Goal: Task Accomplishment & Management: Complete application form

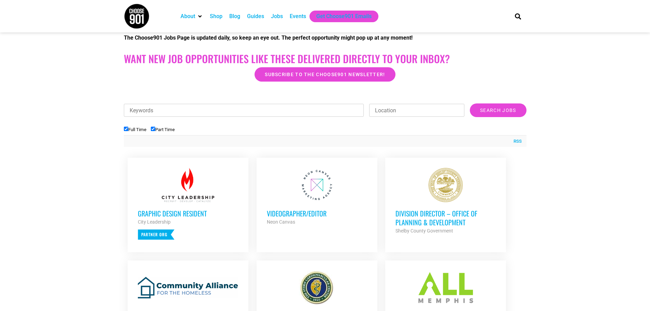
scroll to position [171, 0]
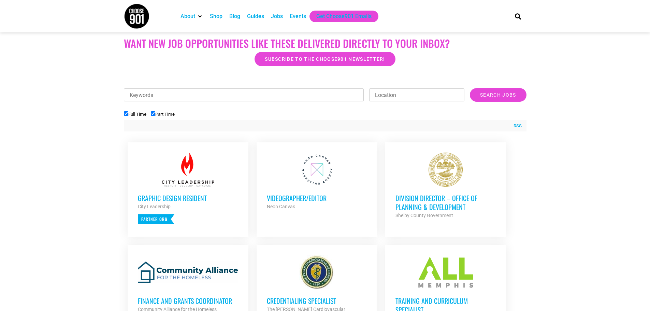
click at [153, 115] on input "Part Time" at bounding box center [153, 113] width 4 height 4
checkbox input "false"
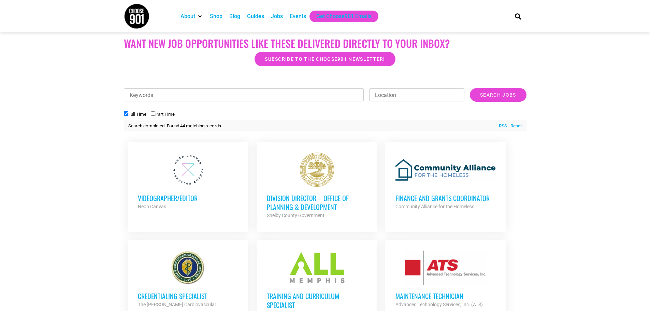
click at [305, 199] on h3 "Division Director – Office of Planning & Development" at bounding box center [317, 203] width 100 height 18
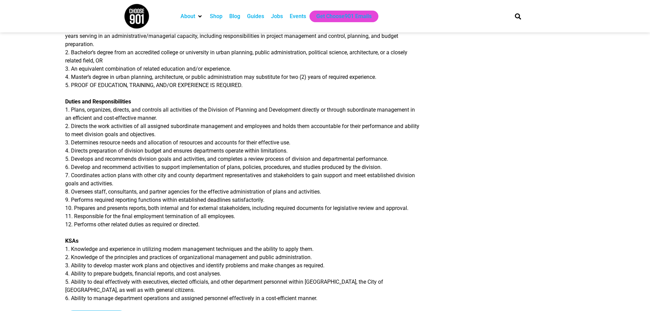
scroll to position [273, 0]
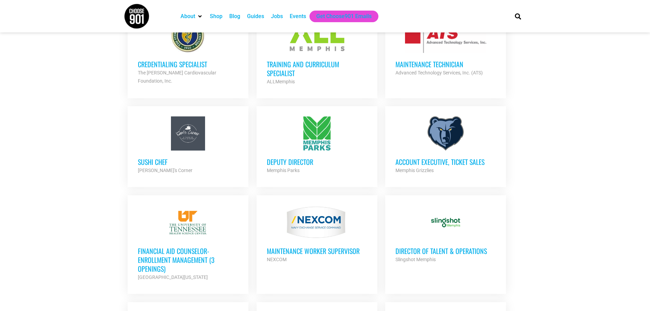
scroll to position [410, 0]
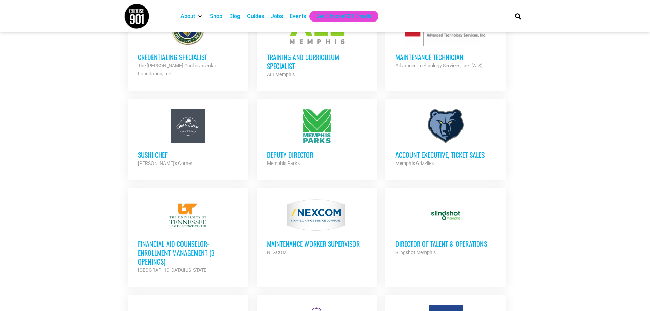
click at [287, 156] on h3 "Deputy Director" at bounding box center [317, 154] width 100 height 9
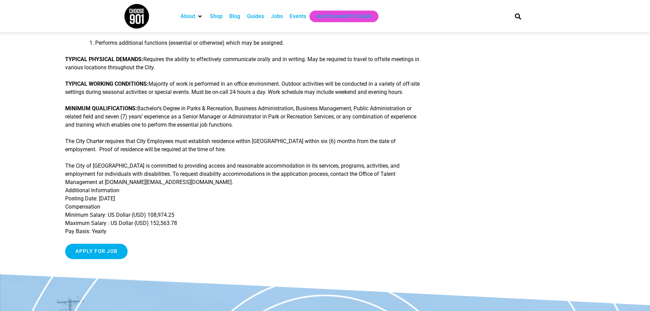
scroll to position [205, 0]
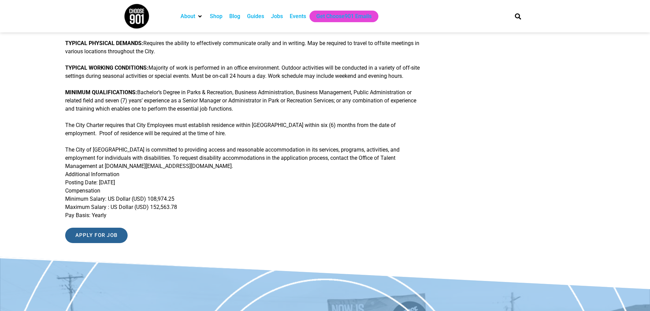
click at [108, 235] on input "Apply for job" at bounding box center [96, 235] width 63 height 15
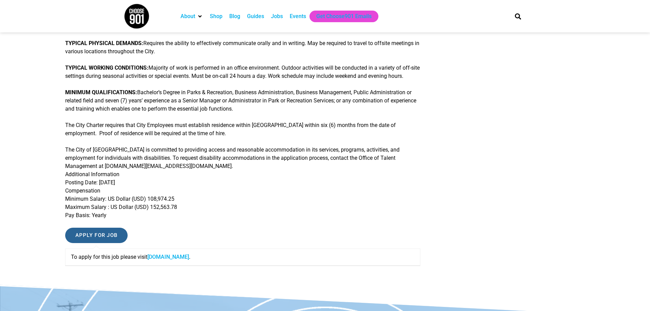
click at [89, 237] on input "Apply for job" at bounding box center [96, 235] width 63 height 15
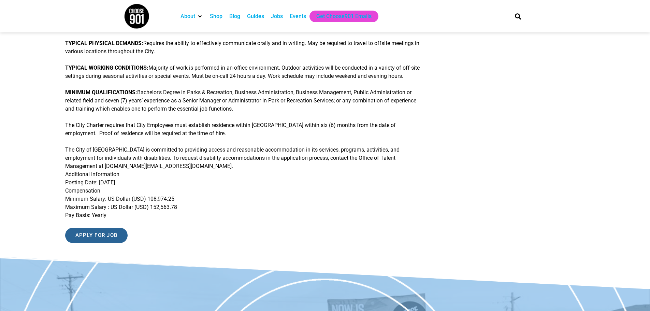
click at [89, 237] on input "Apply for job" at bounding box center [96, 235] width 63 height 15
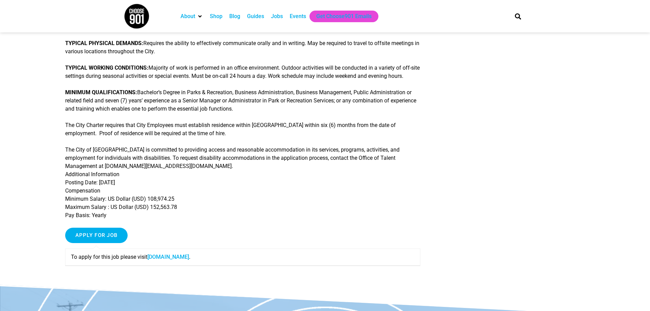
click at [179, 256] on link "memphistn.referrals.selectminds.com" at bounding box center [168, 257] width 42 height 6
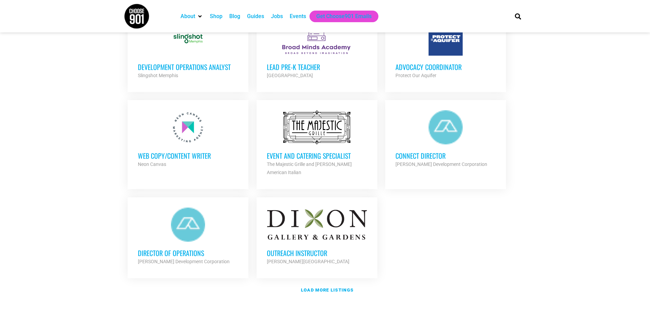
scroll to position [717, 0]
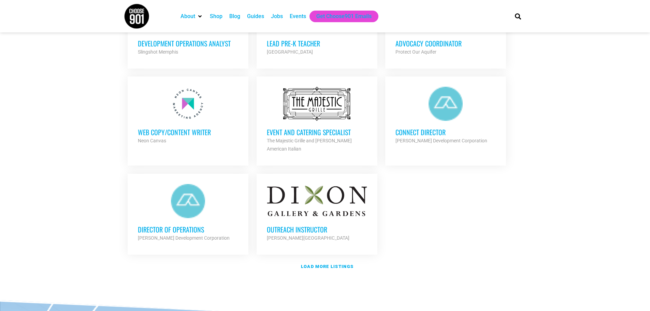
click at [175, 200] on div at bounding box center [188, 201] width 100 height 34
click at [315, 264] on strong "Load more listings" at bounding box center [327, 266] width 53 height 5
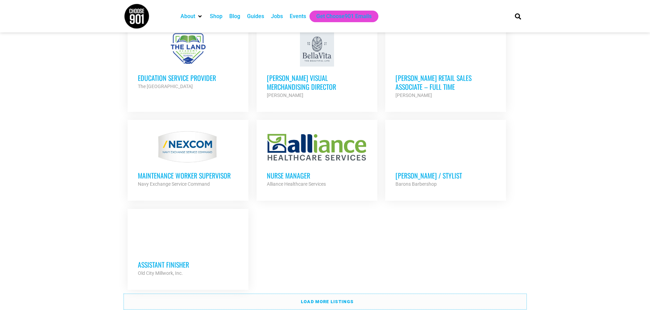
scroll to position [1399, 0]
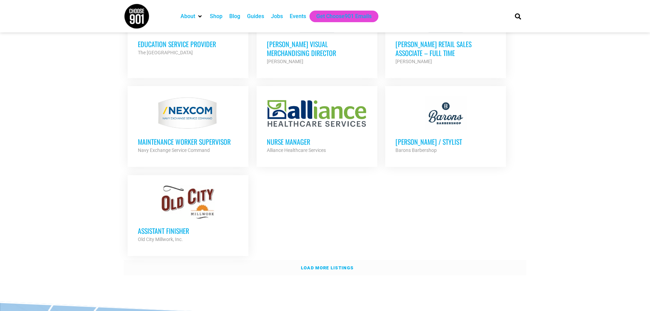
click at [331, 265] on strong "Load more listings" at bounding box center [327, 267] width 53 height 5
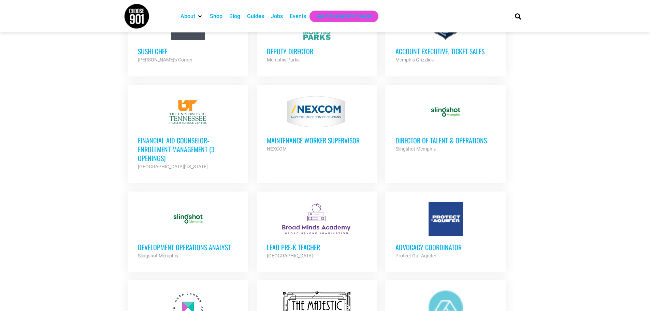
scroll to position [512, 0]
